Goal: Information Seeking & Learning: Learn about a topic

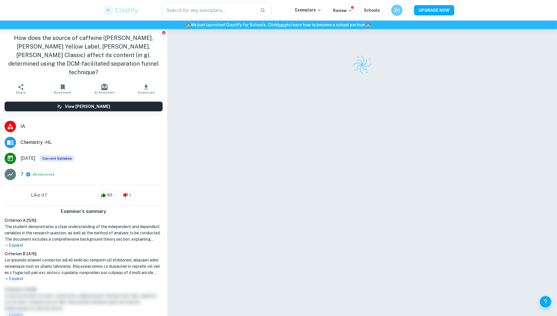
drag, startPoint x: 145, startPoint y: 66, endPoint x: 1, endPoint y: 33, distance: 148.2
click at [1, 33] on div "How does the source of caffeine ([PERSON_NAME], [PERSON_NAME] Yellow Label, [PE…" at bounding box center [83, 55] width 167 height 52
copy h1 "How does the source of caffeine ([PERSON_NAME], [PERSON_NAME] Yellow Label, [PE…"
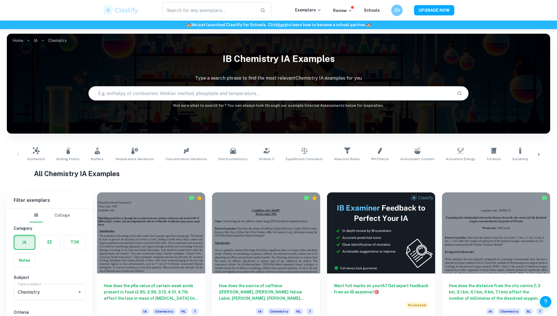
scroll to position [120, 0]
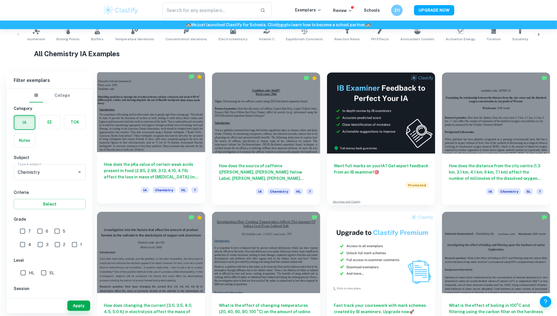
drag, startPoint x: 0, startPoint y: 0, endPoint x: 145, endPoint y: 105, distance: 178.8
click at [145, 105] on div at bounding box center [151, 111] width 108 height 81
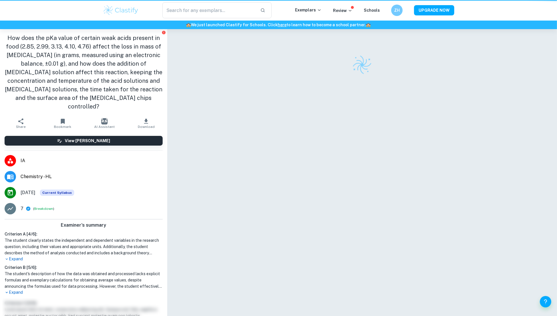
click at [145, 105] on h1 "How does the pKa value of certain weak acids present in food (2.85, 2.99, 3.13,…" at bounding box center [84, 72] width 158 height 77
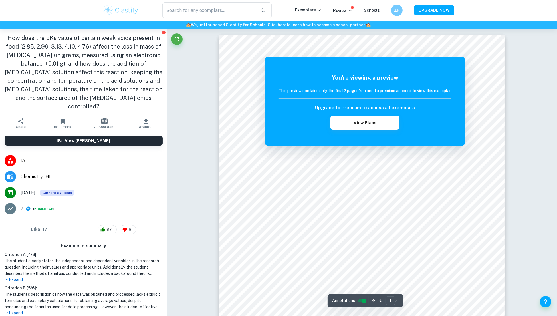
drag, startPoint x: 7, startPoint y: 39, endPoint x: 136, endPoint y: 110, distance: 146.8
click at [136, 110] on h1 "How does the pKa value of certain weak acids present in food (2.85, 2.99, 3.13,…" at bounding box center [84, 72] width 158 height 77
copy h1 "How does the pKa value of certain weak acids present in food (2.85, 2.99, 3.13,…"
